Goal: Navigation & Orientation: Understand site structure

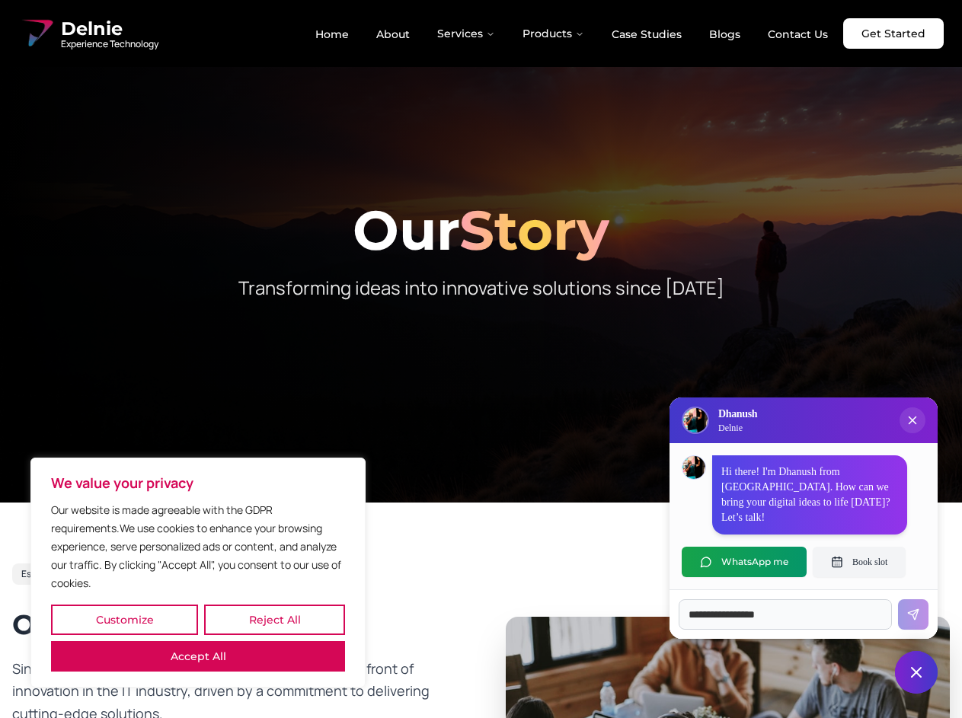
click at [124, 620] on button "Customize" at bounding box center [124, 620] width 147 height 30
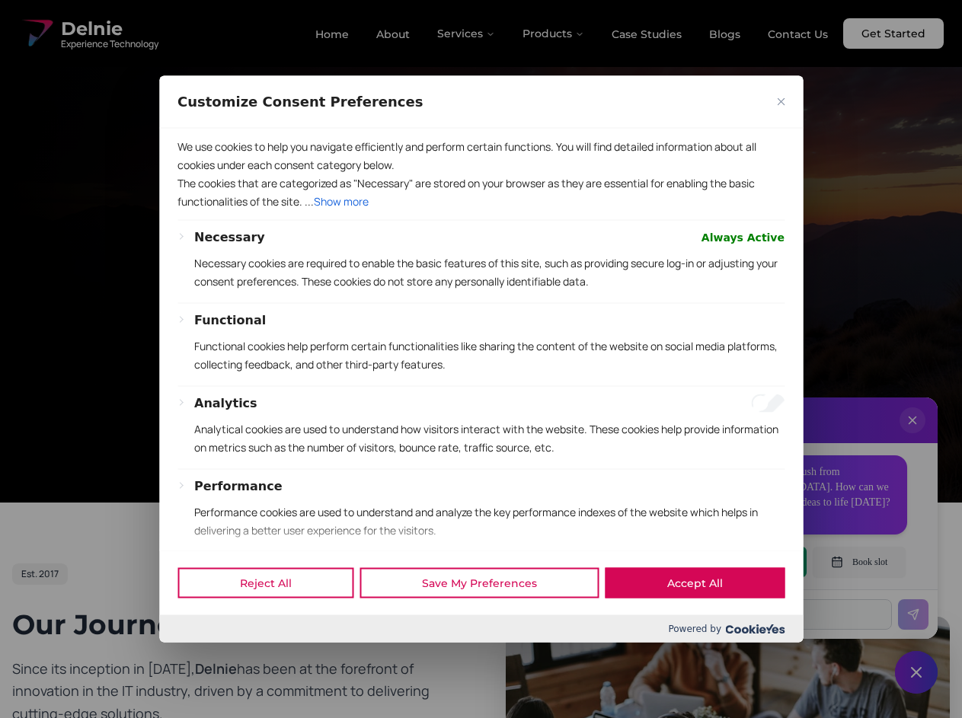
click at [274, 620] on div at bounding box center [481, 359] width 962 height 718
click at [198, 551] on span at bounding box center [480, 536] width 643 height 30
click at [480, 359] on div "Functional Functional cookies help perform certain functionalities like sharing…" at bounding box center [489, 348] width 590 height 75
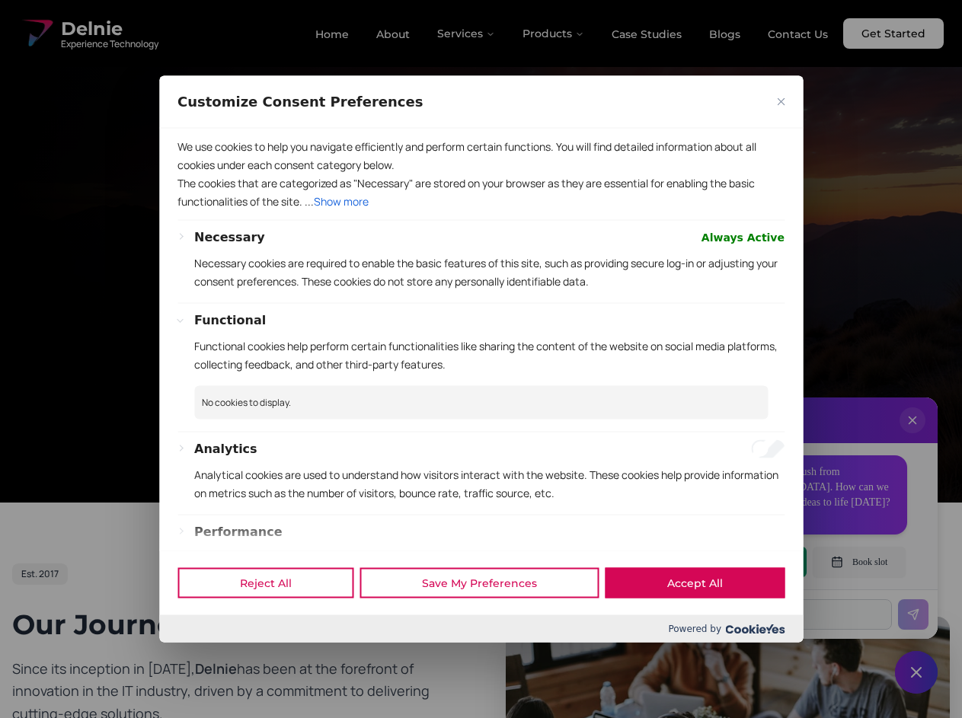
click at [467, 34] on div at bounding box center [481, 359] width 962 height 718
click at [554, 34] on div at bounding box center [481, 359] width 962 height 718
click at [912, 436] on div at bounding box center [481, 359] width 962 height 718
click at [744, 562] on div "Reject All Save My Preferences Accept All" at bounding box center [480, 583] width 643 height 65
click at [859, 562] on div at bounding box center [481, 359] width 962 height 718
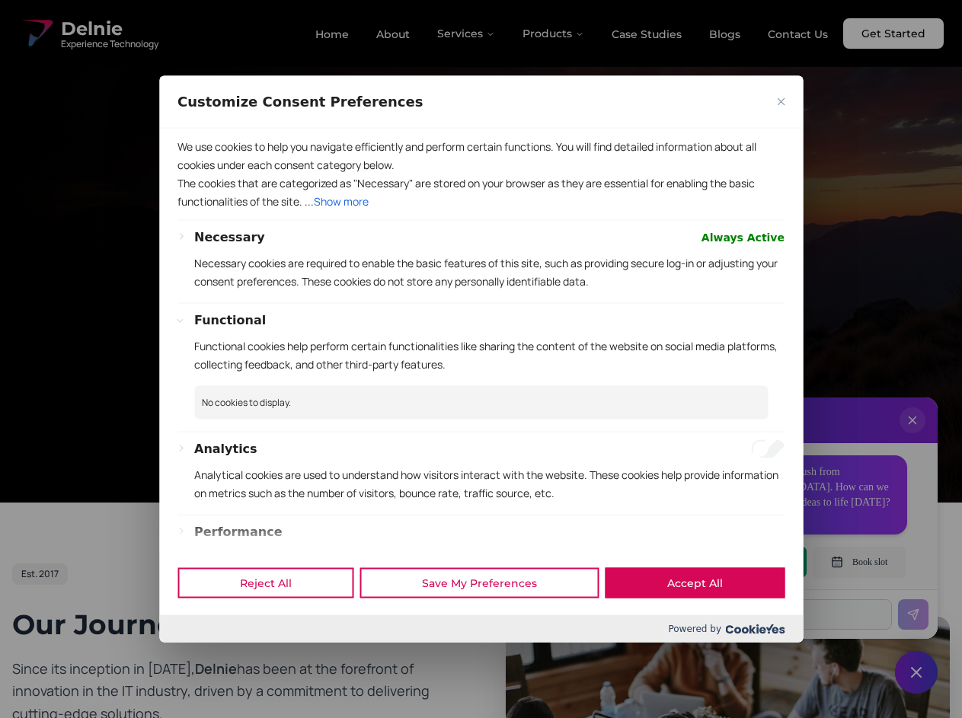
click at [916, 672] on div at bounding box center [481, 359] width 962 height 718
